Goal: Find contact information: Find contact information

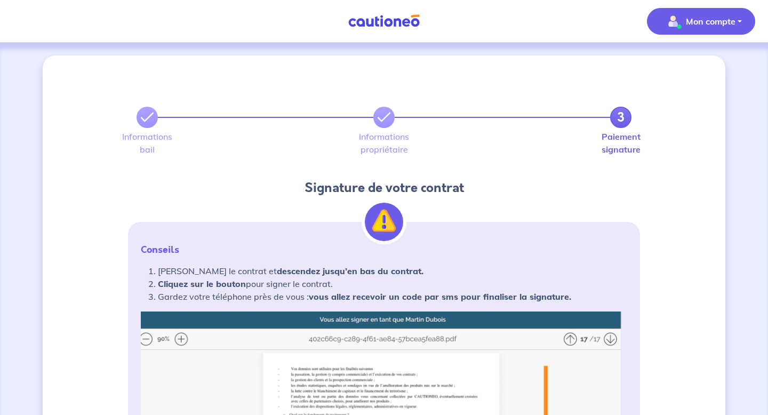
click at [711, 30] on button "Mon compte" at bounding box center [701, 21] width 108 height 27
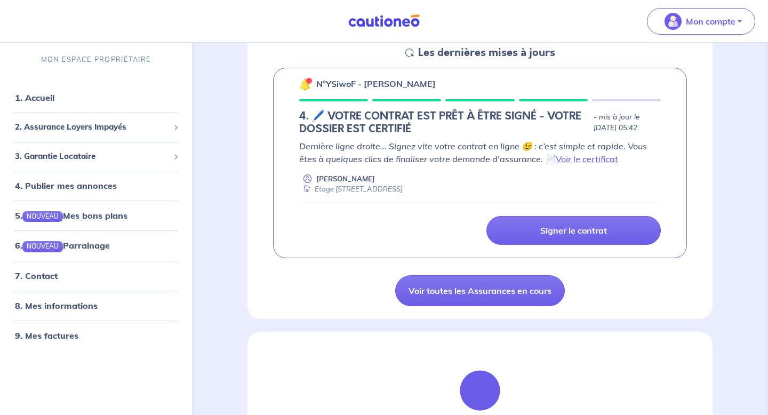
scroll to position [166, 0]
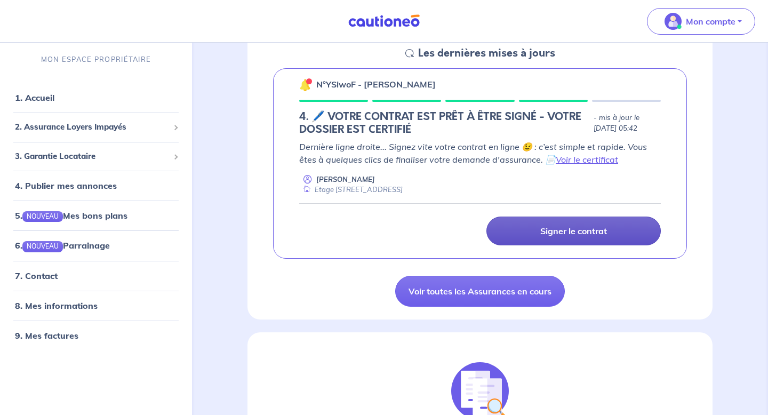
drag, startPoint x: 514, startPoint y: 240, endPoint x: 503, endPoint y: 242, distance: 11.3
click at [513, 240] on link "Signer le contrat" at bounding box center [574, 231] width 174 height 29
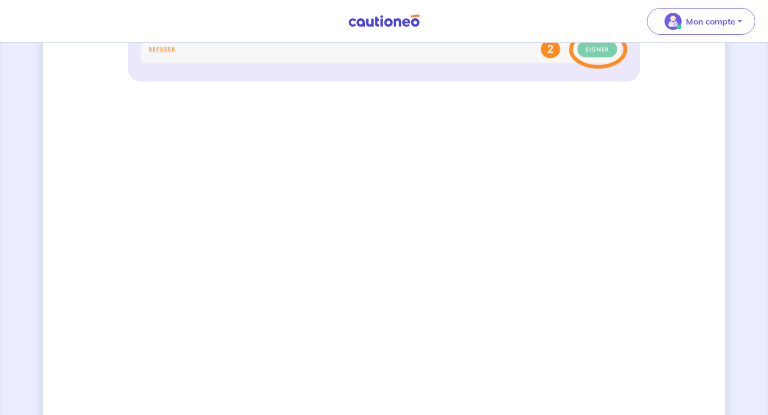
scroll to position [665, 0]
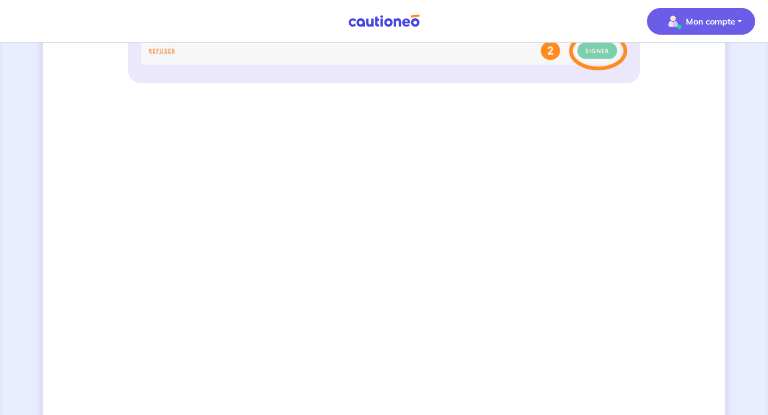
click at [734, 21] on p "Mon compte" at bounding box center [711, 21] width 50 height 13
click at [671, 65] on link "Mes informations" at bounding box center [691, 66] width 86 height 17
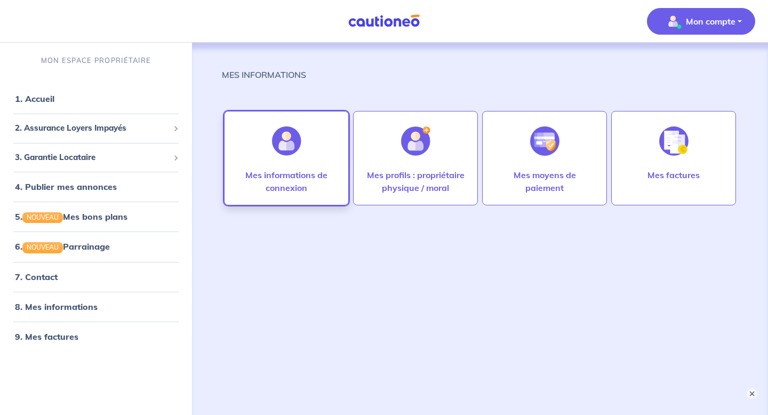
click at [260, 181] on p "Mes informations de connexion" at bounding box center [286, 182] width 102 height 26
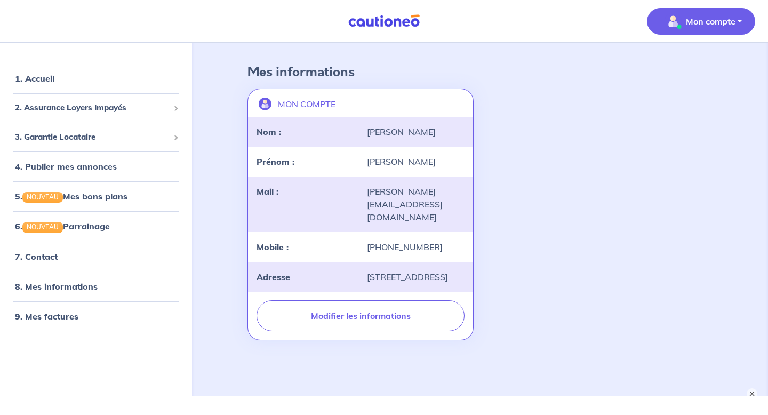
scroll to position [53, 0]
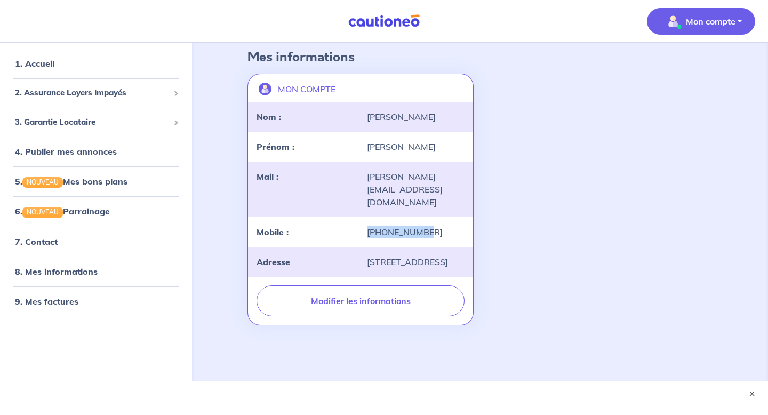
drag, startPoint x: 427, startPoint y: 217, endPoint x: 371, endPoint y: 218, distance: 56.6
click at [369, 226] on div "+33744797117" at bounding box center [416, 232] width 110 height 13
copy div "+33744797117"
